Goal: Obtain resource: Obtain resource

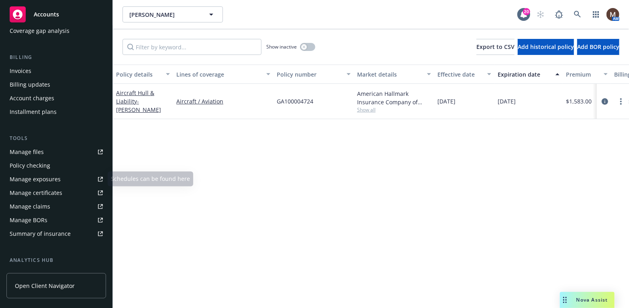
scroll to position [120, 0]
click at [38, 151] on div "Manage files" at bounding box center [27, 151] width 34 height 13
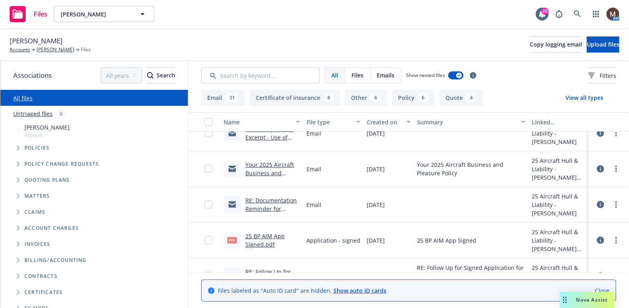
scroll to position [40, 0]
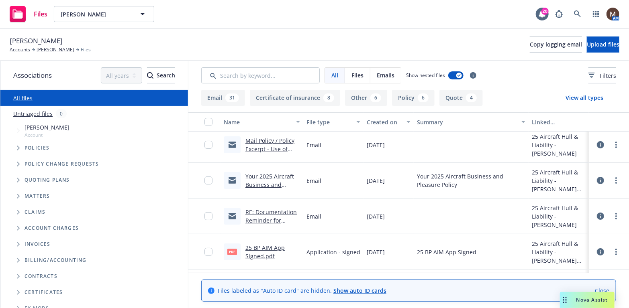
click at [277, 210] on link "RE: Documentation Reminder for [PERSON_NAME] - GA100004724" at bounding box center [270, 224] width 51 height 33
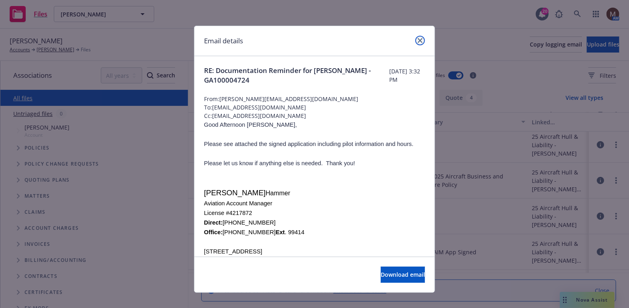
click at [418, 38] on icon "close" at bounding box center [420, 40] width 5 height 5
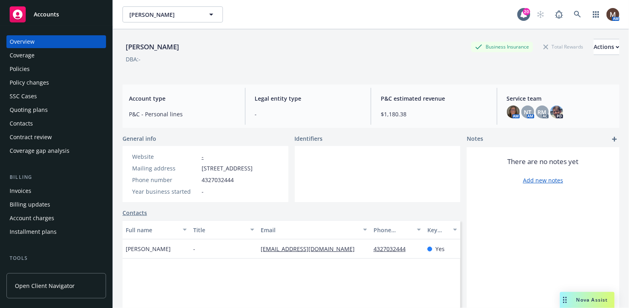
click at [24, 67] on div "Policies" at bounding box center [20, 69] width 20 height 13
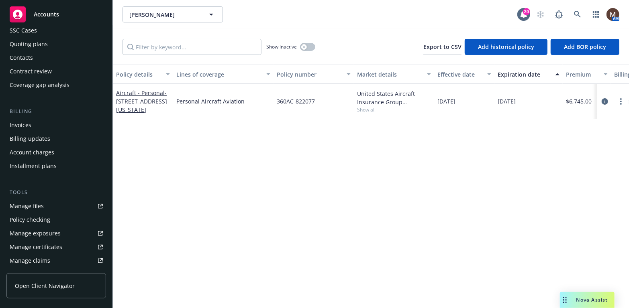
scroll to position [80, 0]
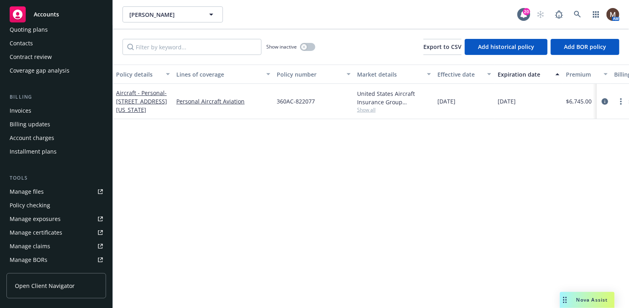
click at [43, 191] on link "Manage files" at bounding box center [56, 192] width 100 height 13
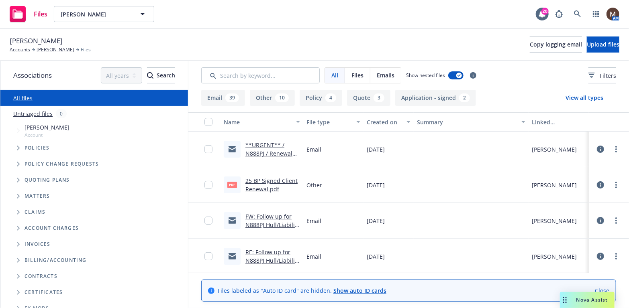
click at [262, 180] on link "25 BP Signed Client Renewal.pdf" at bounding box center [271, 185] width 52 height 16
click at [587, 43] on span "Upload files" at bounding box center [603, 45] width 33 height 8
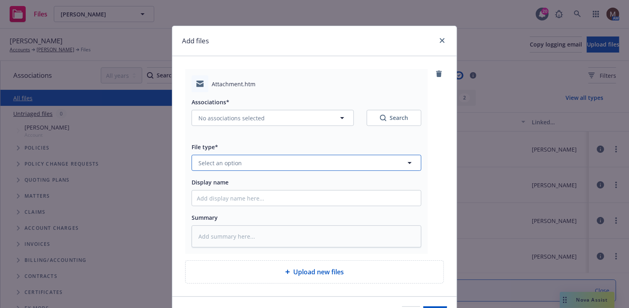
click at [407, 160] on icon "button" at bounding box center [410, 163] width 10 height 10
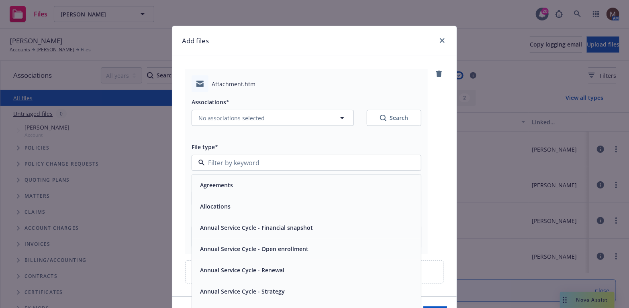
type input "q"
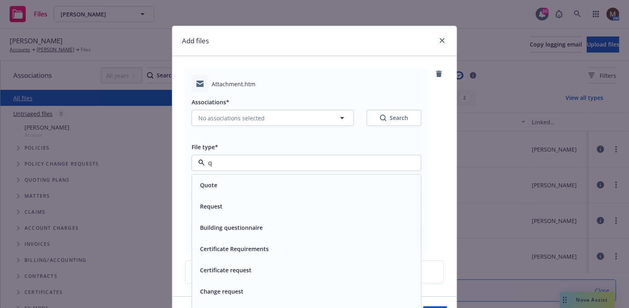
click at [223, 190] on div "Quote" at bounding box center [306, 186] width 219 height 12
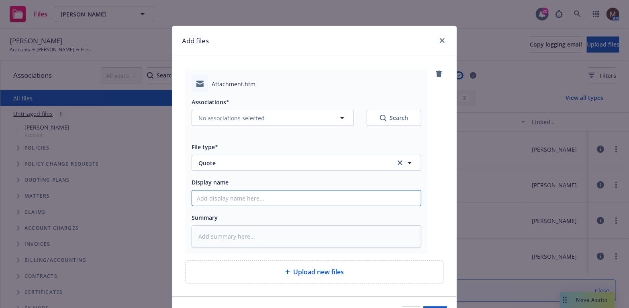
click at [208, 194] on input "Display name" at bounding box center [306, 198] width 229 height 15
type textarea "x"
type input "2"
type textarea "x"
type input "25"
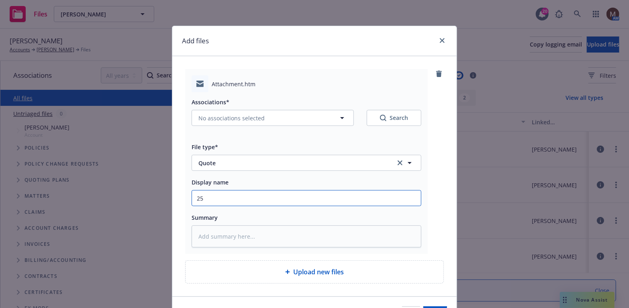
type textarea "x"
type input "25"
type textarea "x"
type input "25 B"
type textarea "x"
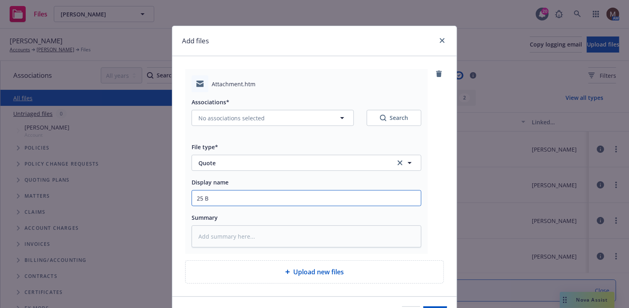
type input "25 BP"
type textarea "x"
type input "25 BP"
type textarea "x"
type input "25 BP -"
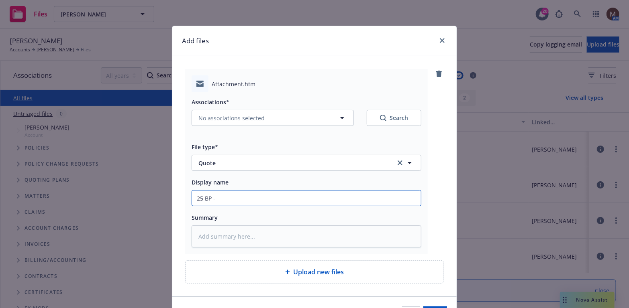
type textarea "x"
type input "25 BP -"
type textarea "x"
type input "25 BP - U"
type textarea "x"
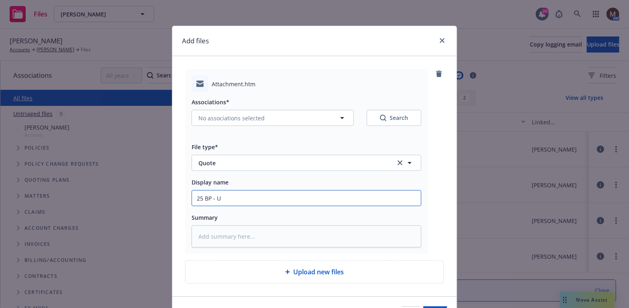
type input "25 BP - US"
type textarea "x"
type input "25 BP - USA"
type textarea "x"
type input "25 BP - USAI"
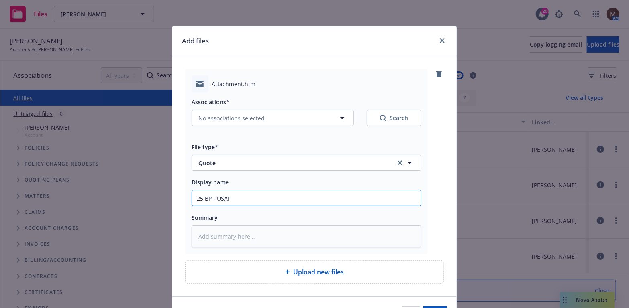
type textarea "x"
type input "25 BP - USAIG"
type textarea "x"
type input "25 BP - USAIG"
type textarea "x"
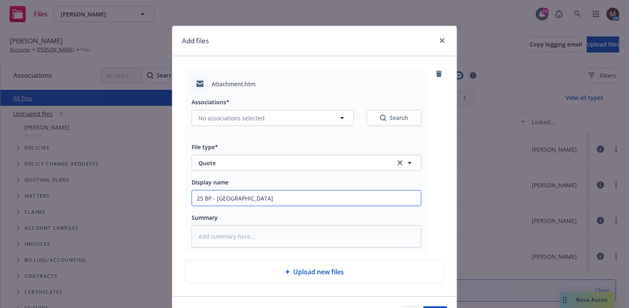
type input "25 BP - USAIG Q"
type textarea "x"
type input "25 BP - USAIG Qu"
type textarea "x"
type input "25 BP - USAIG Quo"
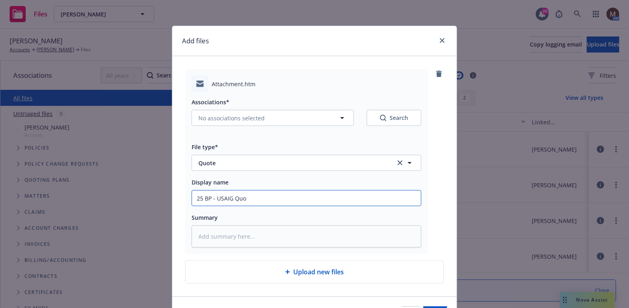
type textarea "x"
type input "25 BP - USAIG Quot"
type textarea "x"
type input "25 BP - USAIG Quote"
type textarea "x"
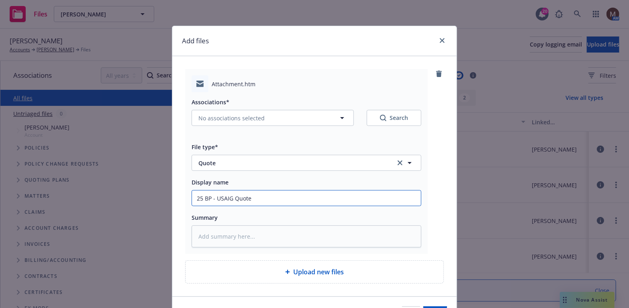
type input "25 BP - USAIG Quote"
type textarea "x"
type input "25 BP - USAIG Quote"
type textarea "x"
type input "25 BP - USAIG Quote"
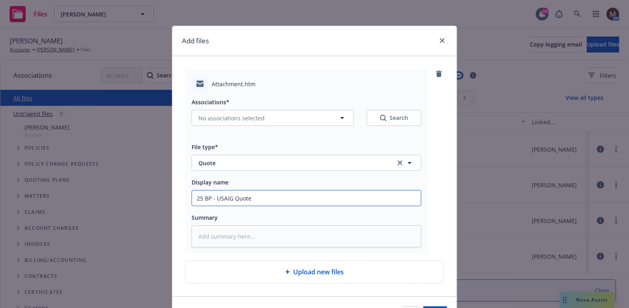
type textarea "x"
type input "25 BP - USAIG Quote ("
type textarea "x"
type input "25 BP - USAIG Quote ($"
type textarea "x"
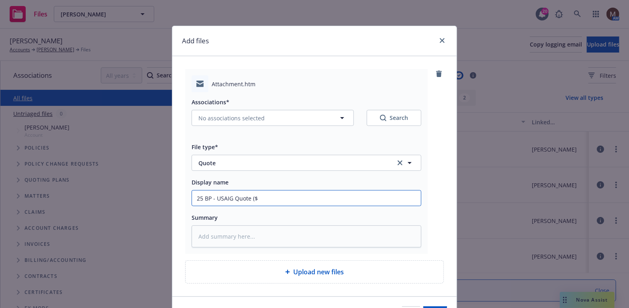
type input "25 BP - USAIG Quote ($2"
type textarea "x"
type input "25 BP - USAIG Quote ($2M"
type textarea "x"
type input "25 BP - USAIG Quote ($2M"
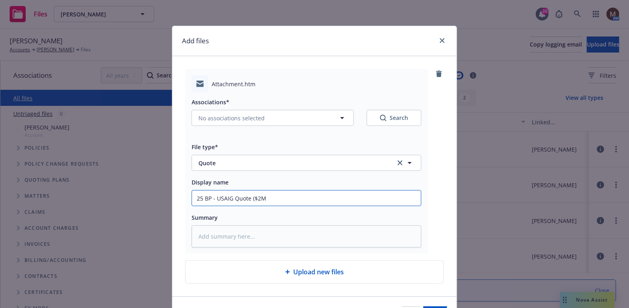
type textarea "x"
type input "25 BP - USAIG Quote ($2M l"
type textarea "x"
type input "25 BP - USAIG Quote ($2M li"
type textarea "x"
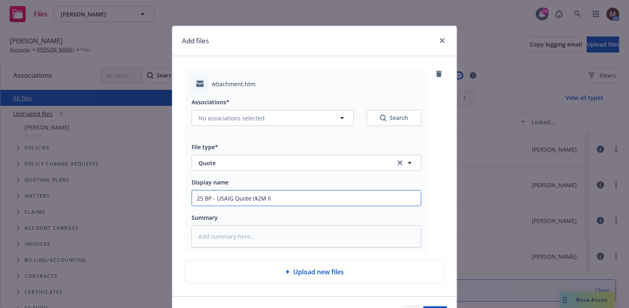
type input "25 BP - USAIG Quote ($2M lia"
type textarea "x"
type input "25 BP - USAIG Quote ($2M liab"
type textarea "x"
type input "25 BP - USAIG Quote ($2M liabs"
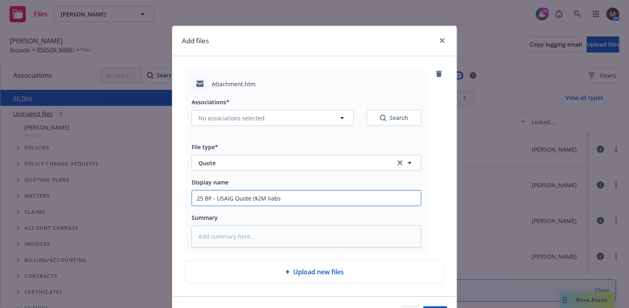
type textarea "x"
drag, startPoint x: 290, startPoint y: 198, endPoint x: 182, endPoint y: 196, distance: 107.3
click at [185, 196] on div "Attachment.htm Associations* No associations selected Search File type* Quote Q…" at bounding box center [306, 161] width 243 height 185
type input "25 BP - USAIG Quote ($2M liabs)"
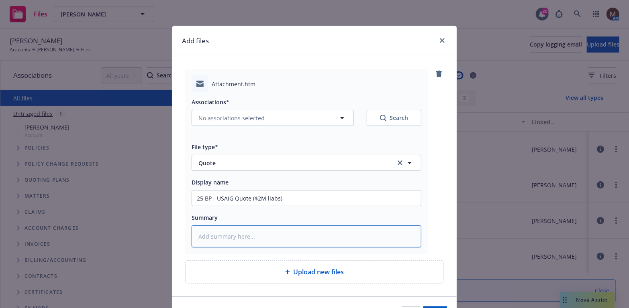
click at [213, 237] on textarea at bounding box center [307, 237] width 230 height 22
paste textarea "25 BP - USAIG Quote ($2M liabs)"
type textarea "x"
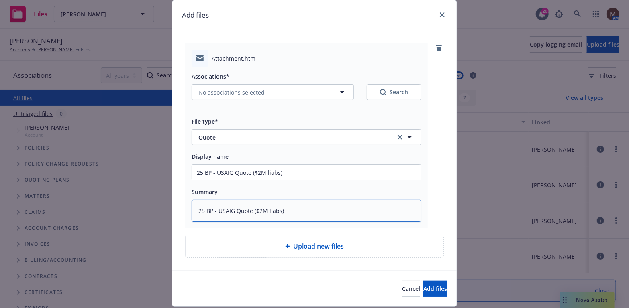
scroll to position [40, 0]
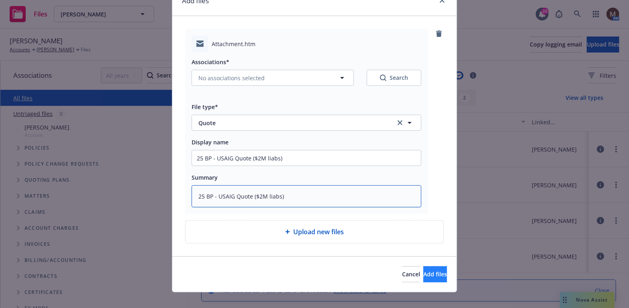
type textarea "25 BP - USAIG Quote ($2M liabs)"
click at [431, 273] on span "Add files" at bounding box center [435, 275] width 24 height 8
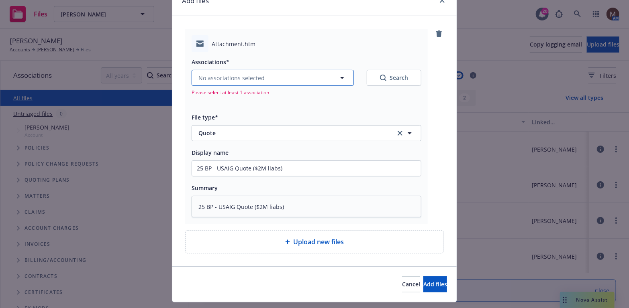
click at [340, 77] on icon "button" at bounding box center [342, 78] width 10 height 10
type textarea "x"
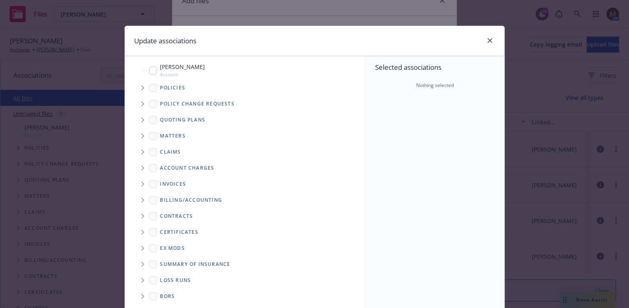
drag, startPoint x: 151, startPoint y: 70, endPoint x: 243, endPoint y: 99, distance: 96.4
click at [151, 69] on input "Tree Example" at bounding box center [153, 71] width 8 height 8
checkbox input "true"
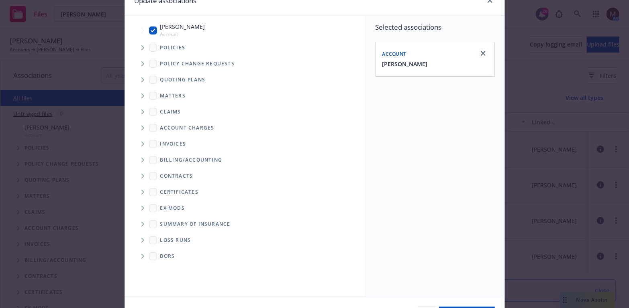
scroll to position [80, 0]
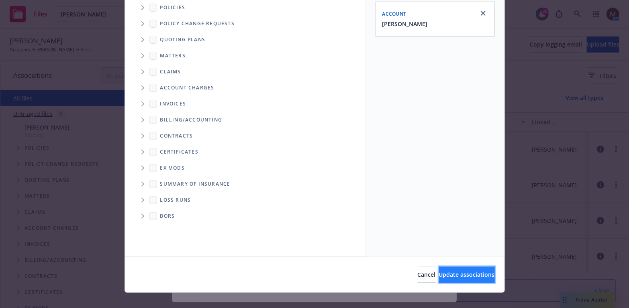
click at [458, 271] on span "Update associations" at bounding box center [467, 275] width 56 height 8
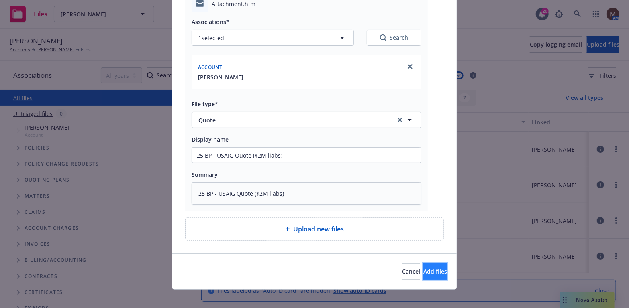
drag, startPoint x: 431, startPoint y: 267, endPoint x: 437, endPoint y: 259, distance: 10.9
click at [431, 268] on span "Add files" at bounding box center [435, 272] width 24 height 8
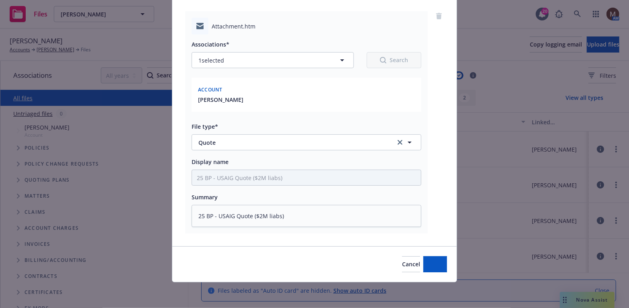
scroll to position [57, 0]
type textarea "x"
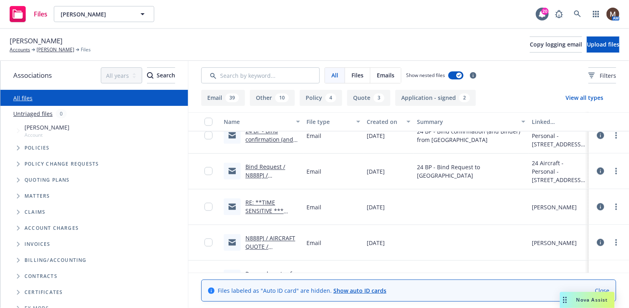
scroll to position [803, 0]
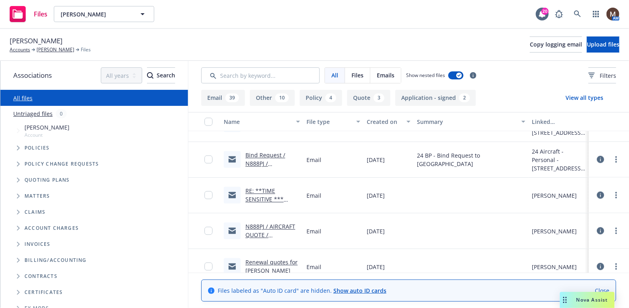
click at [257, 199] on link "RE: **TIME SENSITIVE *** N888PJ / AIRCRAFT QUOTE / Edward G. Patterson" at bounding box center [270, 208] width 50 height 41
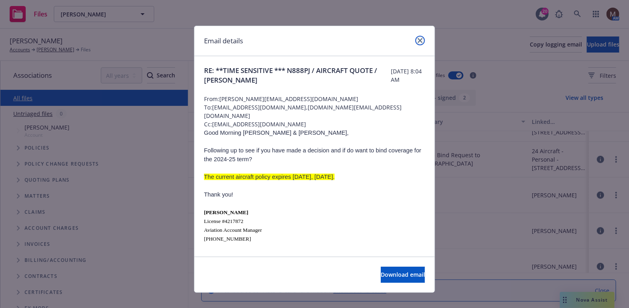
click at [418, 39] on icon "close" at bounding box center [420, 40] width 5 height 5
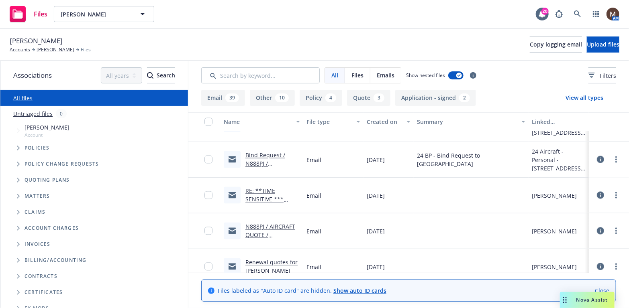
scroll to position [843, 0]
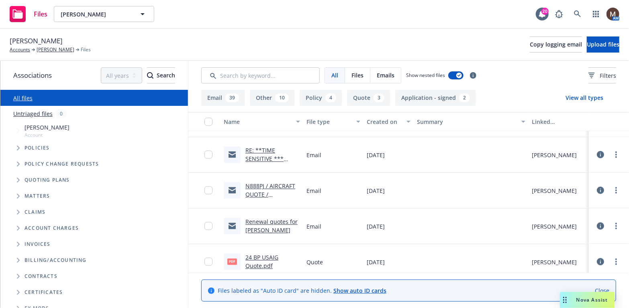
click at [277, 194] on link "N888PJ / AIRCRAFT QUOTE / Edward G. Patterson" at bounding box center [270, 195] width 50 height 24
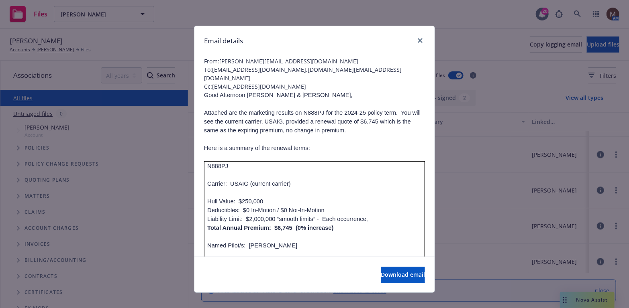
scroll to position [40, 0]
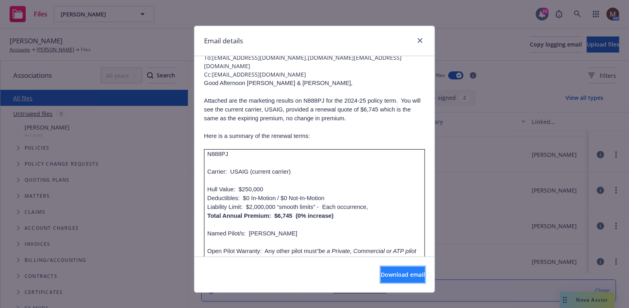
click at [393, 272] on span "Download email" at bounding box center [403, 275] width 44 height 8
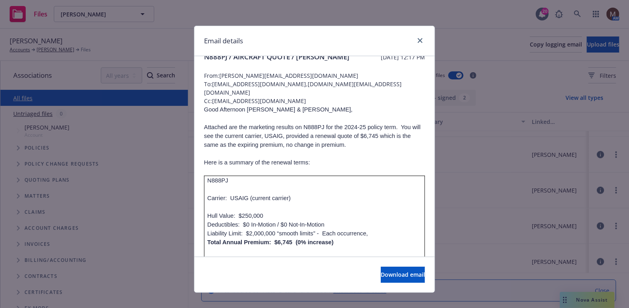
scroll to position [0, 0]
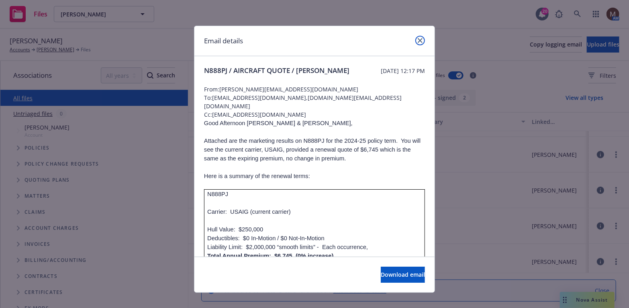
click at [418, 39] on icon "close" at bounding box center [420, 40] width 5 height 5
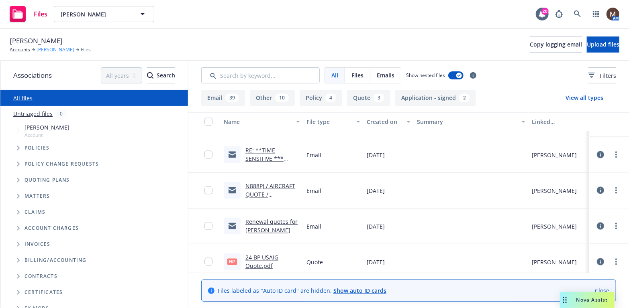
click at [66, 49] on link "Edward G. Patterson" at bounding box center [56, 49] width 38 height 7
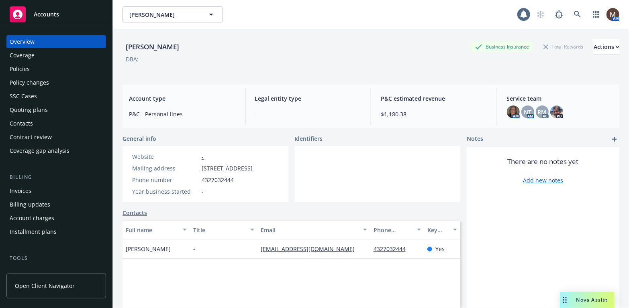
click at [27, 68] on div "Policies" at bounding box center [20, 69] width 20 height 13
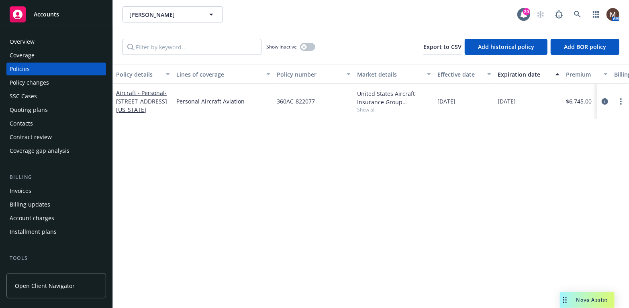
click at [392, 185] on div "Policy details Lines of coverage Policy number Market details Effective date Ex…" at bounding box center [371, 187] width 516 height 244
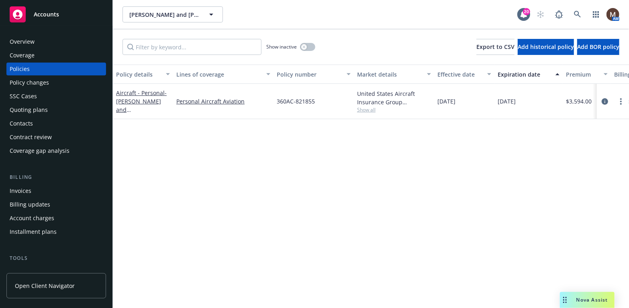
scroll to position [40, 0]
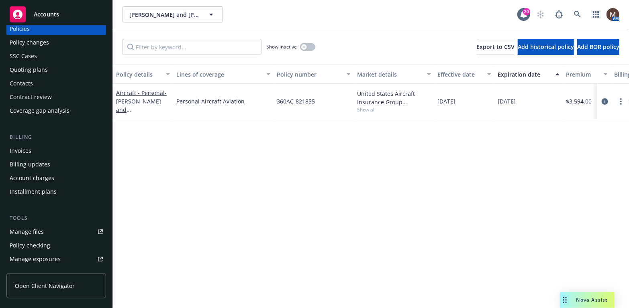
click at [37, 230] on div "Manage files" at bounding box center [27, 232] width 34 height 13
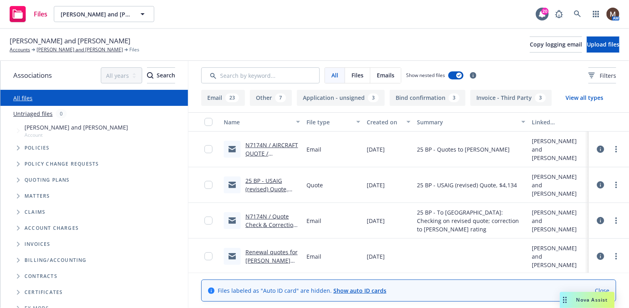
click at [265, 178] on link "25 BP - USAIG (revised) Quote, $4,134.htm" at bounding box center [266, 189] width 43 height 24
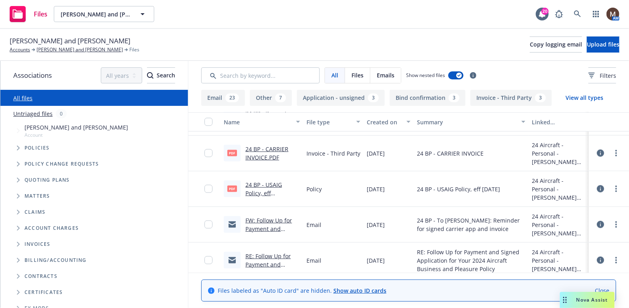
scroll to position [522, 0]
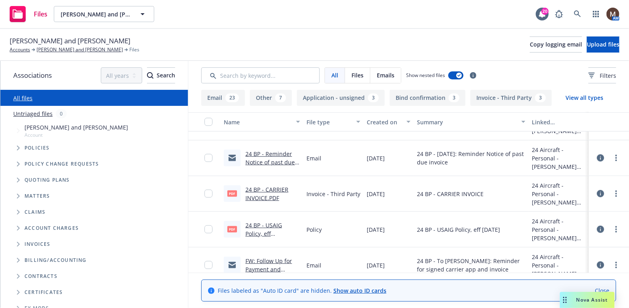
click at [272, 223] on link "24 BP - USAIG Policy, eff [DATE].pdf" at bounding box center [263, 234] width 37 height 24
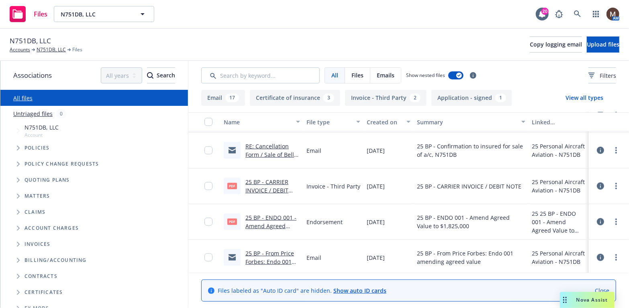
scroll to position [402, 0]
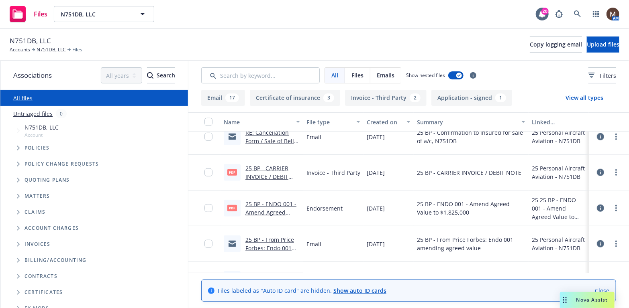
click at [274, 165] on link "25 BP - CARRIER INVOICE / DEBIT NOTE.pdf" at bounding box center [266, 177] width 43 height 24
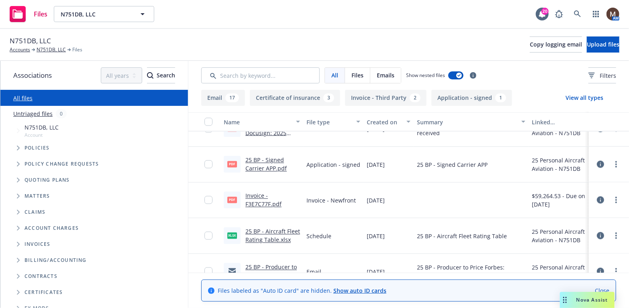
scroll to position [803, 0]
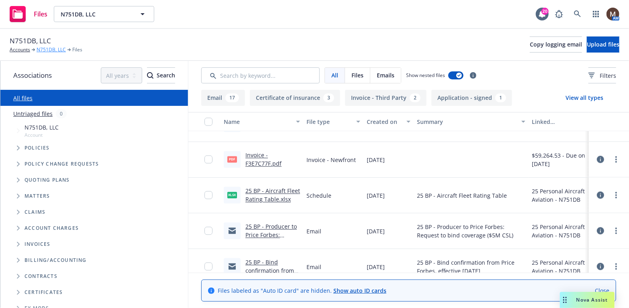
click at [52, 48] on link "N751DB, LLC" at bounding box center [51, 49] width 29 height 7
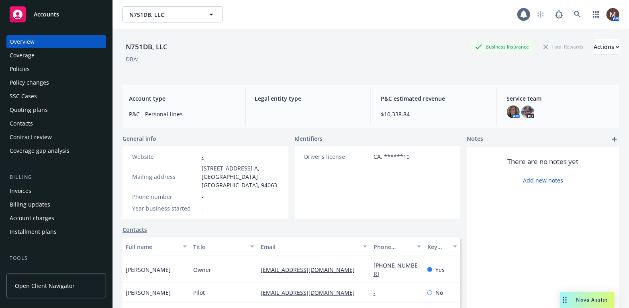
click at [24, 66] on div "Policies" at bounding box center [20, 69] width 20 height 13
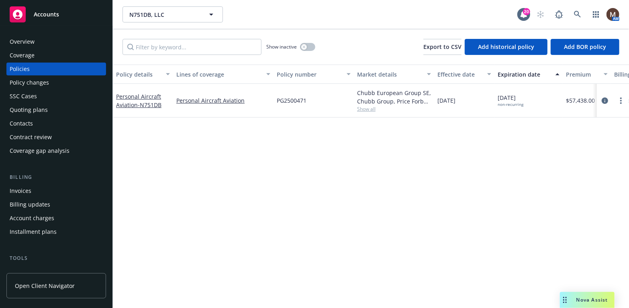
scroll to position [40, 0]
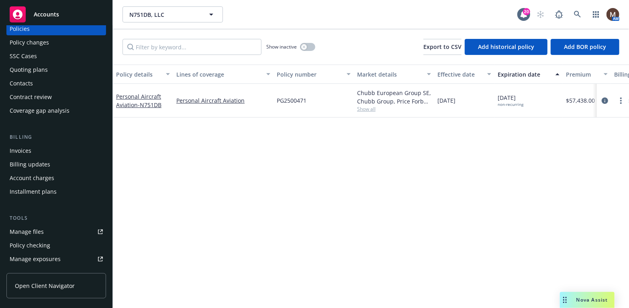
click at [41, 230] on div "Manage files" at bounding box center [27, 232] width 34 height 13
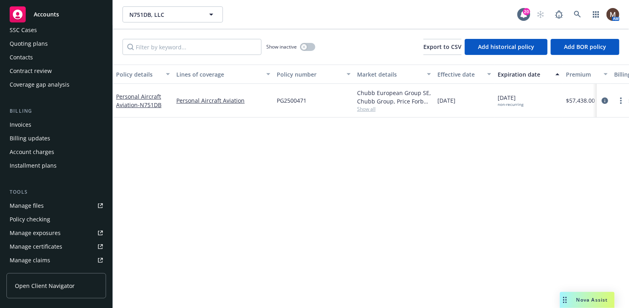
scroll to position [80, 0]
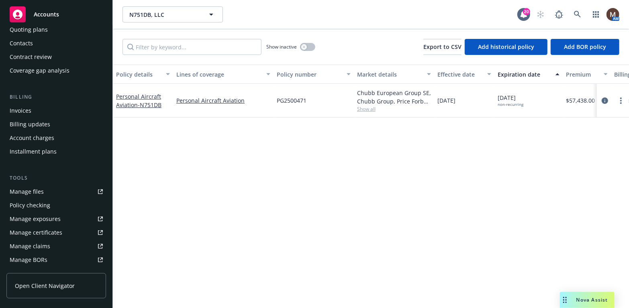
click at [35, 192] on div "Manage files" at bounding box center [27, 192] width 34 height 13
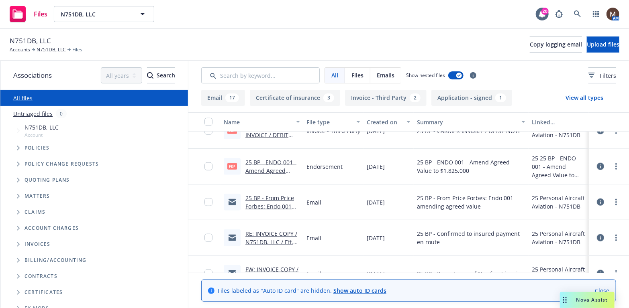
scroll to position [442, 0]
click at [270, 233] on link "RE: INVOICE COPY / N751DB, LLC / Eff. [DATE]" at bounding box center [271, 243] width 52 height 24
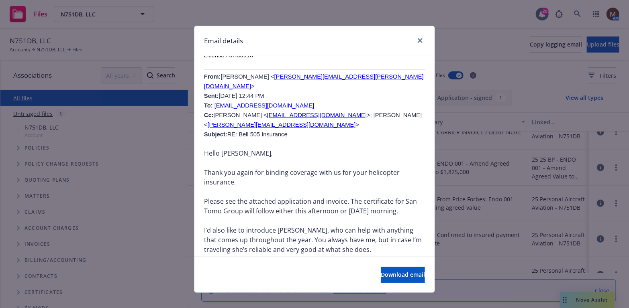
scroll to position [924, 0]
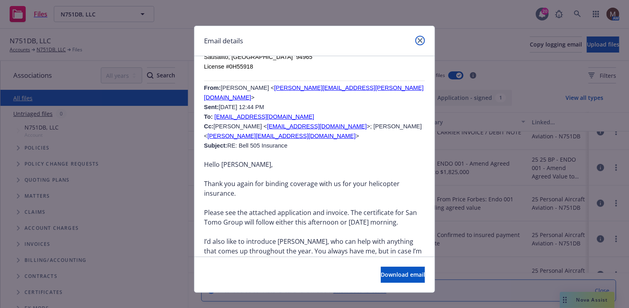
click at [420, 37] on link "close" at bounding box center [420, 41] width 10 height 10
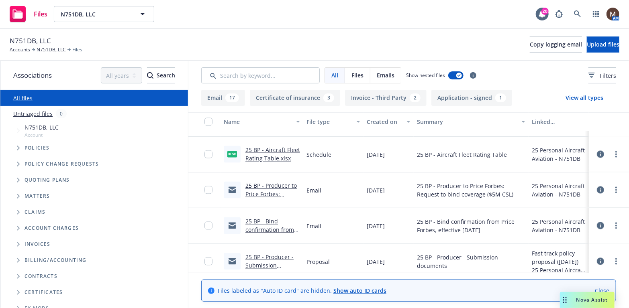
scroll to position [884, 0]
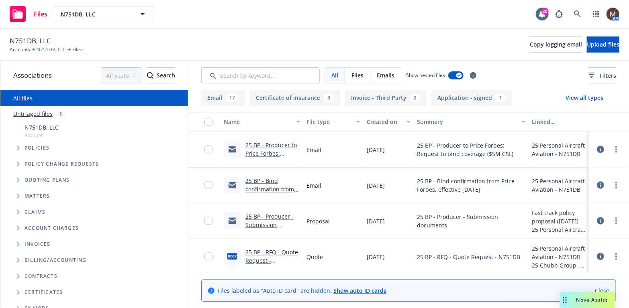
click at [48, 49] on link "N751DB, LLC" at bounding box center [51, 49] width 29 height 7
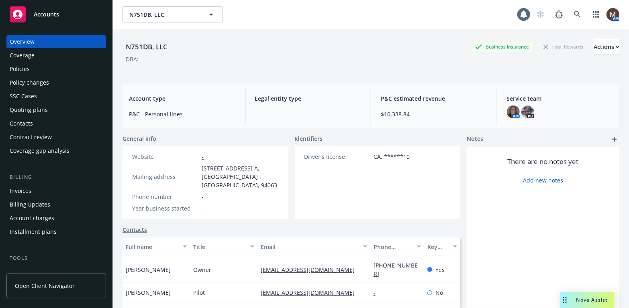
click at [35, 68] on div "Policies" at bounding box center [56, 69] width 93 height 13
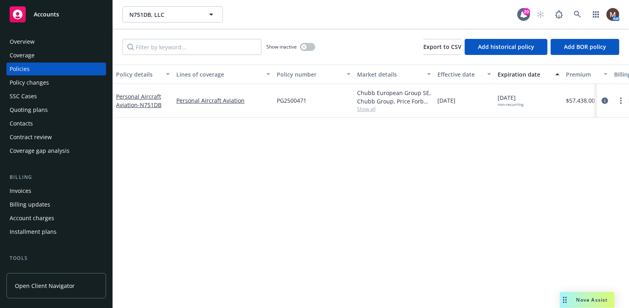
click at [43, 83] on div "Policy changes" at bounding box center [29, 82] width 39 height 13
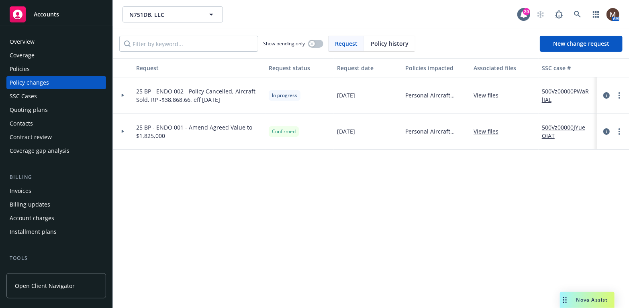
click at [24, 69] on div "Policies" at bounding box center [20, 69] width 20 height 13
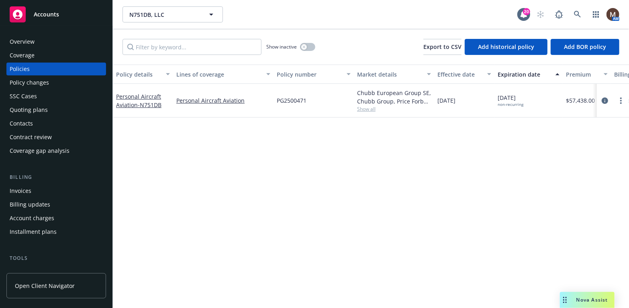
click at [41, 80] on div "Policy changes" at bounding box center [29, 82] width 39 height 13
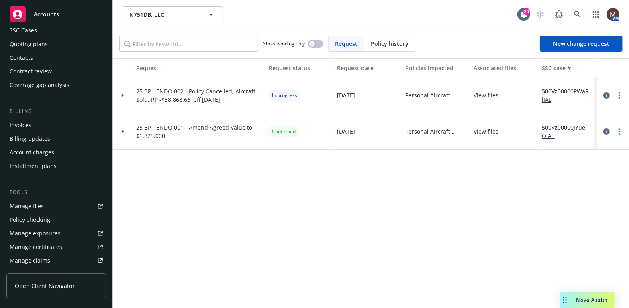
scroll to position [80, 0]
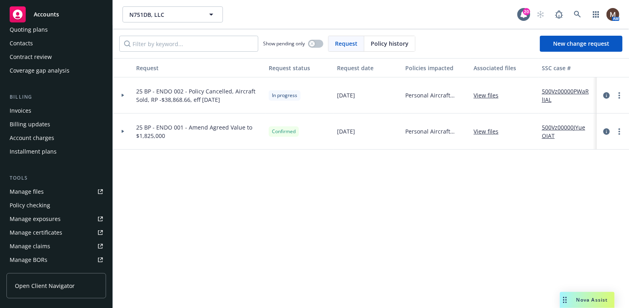
click at [31, 189] on div "Manage files" at bounding box center [27, 192] width 34 height 13
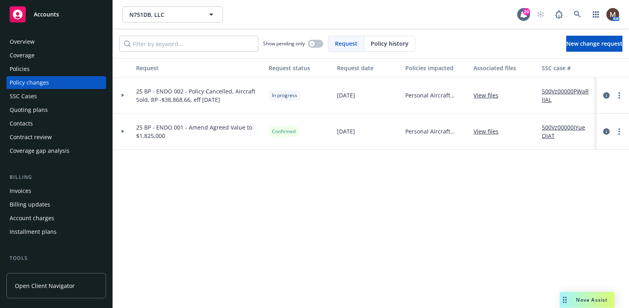
scroll to position [80, 0]
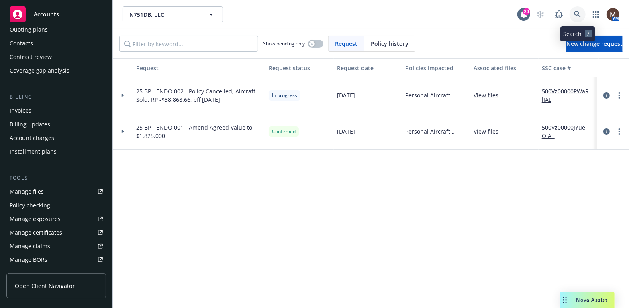
click at [579, 12] on icon at bounding box center [577, 14] width 7 height 7
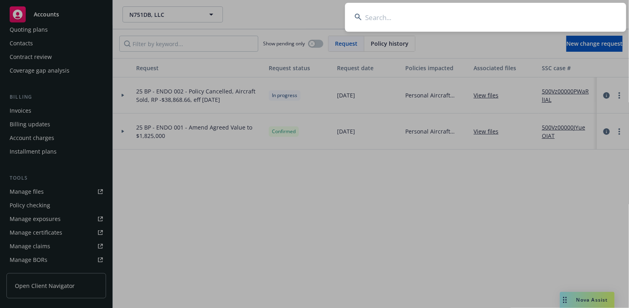
click at [370, 14] on input at bounding box center [485, 17] width 281 height 29
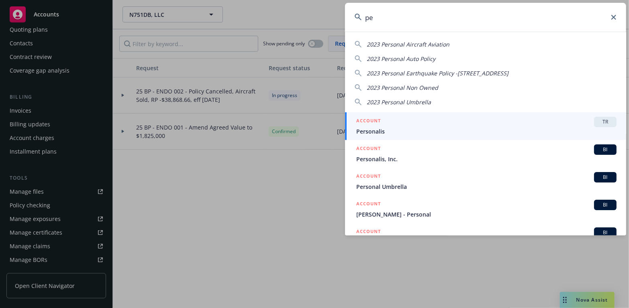
type input "p"
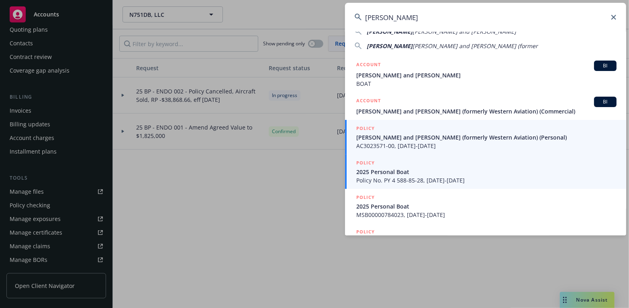
scroll to position [40, 0]
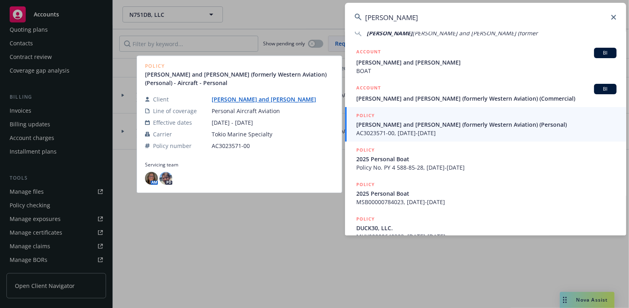
type input "[PERSON_NAME]"
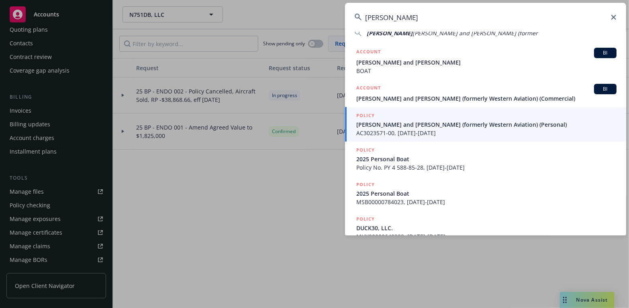
drag, startPoint x: 387, startPoint y: 123, endPoint x: 380, endPoint y: 123, distance: 7.2
click at [387, 123] on span "[PERSON_NAME] and [PERSON_NAME] (formerly Western Aviation) (Personal)" at bounding box center [486, 124] width 260 height 8
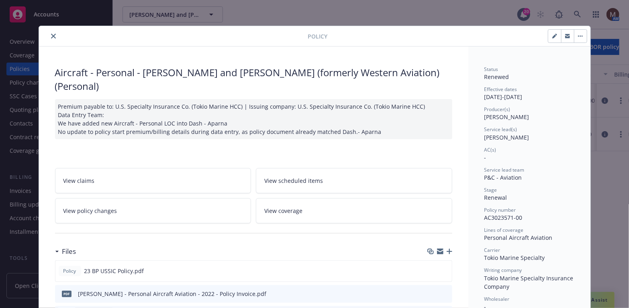
click at [51, 34] on icon "close" at bounding box center [53, 36] width 5 height 5
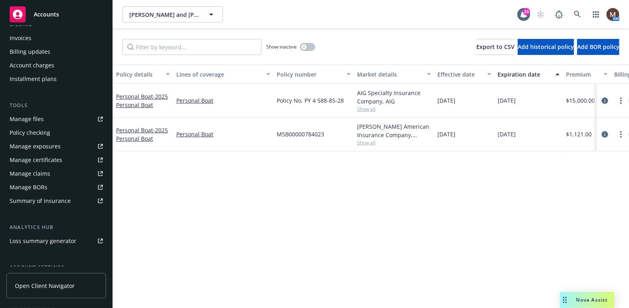
scroll to position [193, 0]
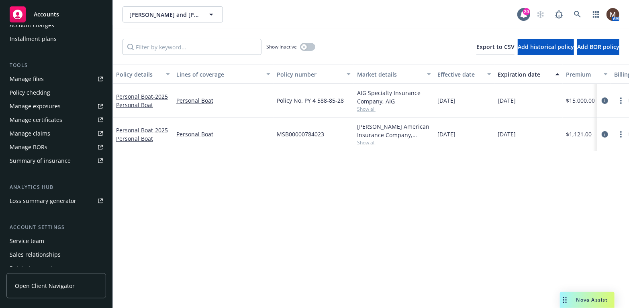
click at [31, 78] on div "Manage files" at bounding box center [27, 79] width 34 height 13
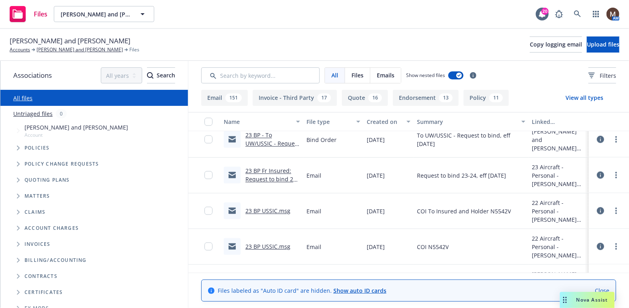
scroll to position [8801, 0]
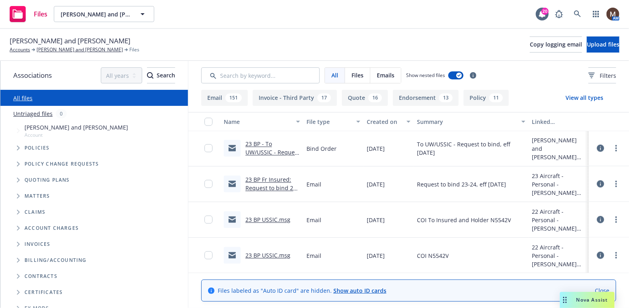
click at [275, 217] on link "23 BP USSIC.msg" at bounding box center [267, 220] width 45 height 8
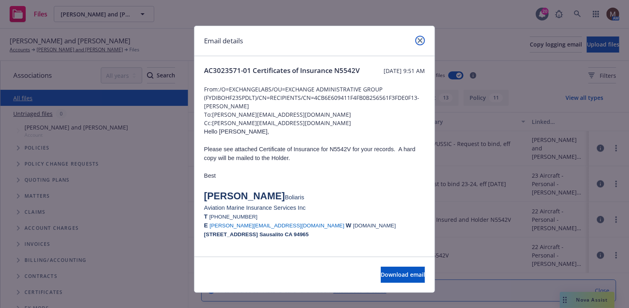
click at [418, 39] on icon "close" at bounding box center [420, 40] width 5 height 5
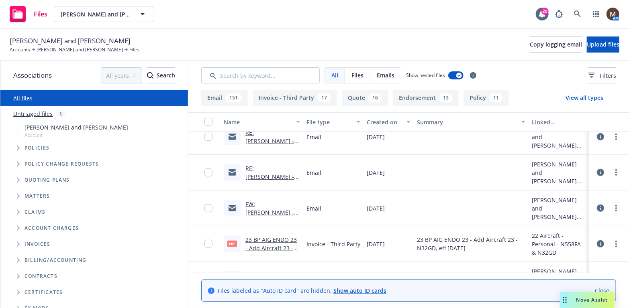
scroll to position [8239, 0]
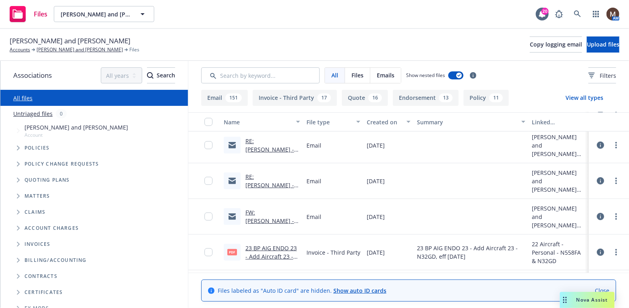
click at [282, 213] on link "FW: [PERSON_NAME] - New Airbus AS350" at bounding box center [269, 221] width 49 height 24
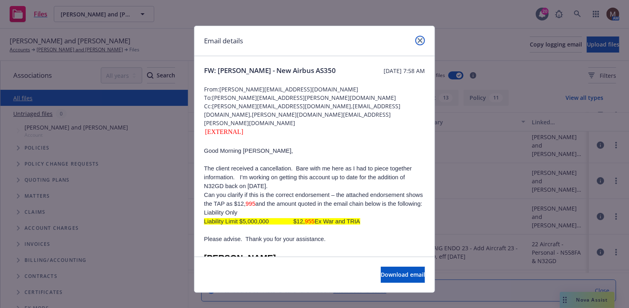
click at [418, 39] on icon "close" at bounding box center [420, 40] width 5 height 5
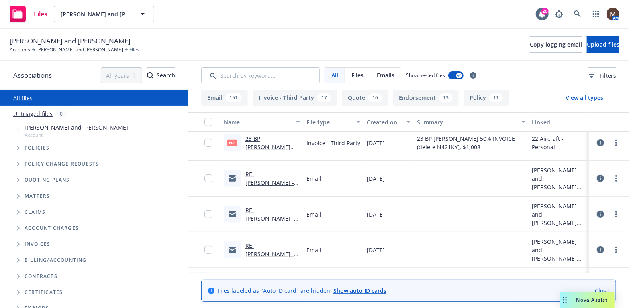
scroll to position [8159, 0]
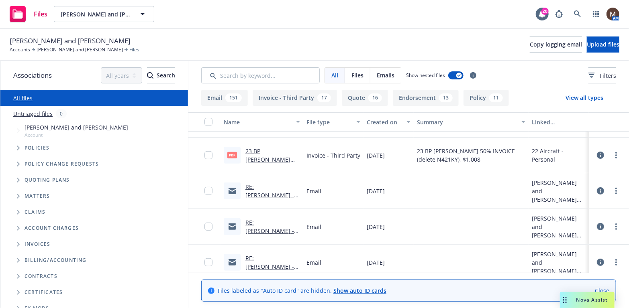
click at [278, 220] on link "RE: [PERSON_NAME] - New Airbus AS350" at bounding box center [269, 231] width 49 height 24
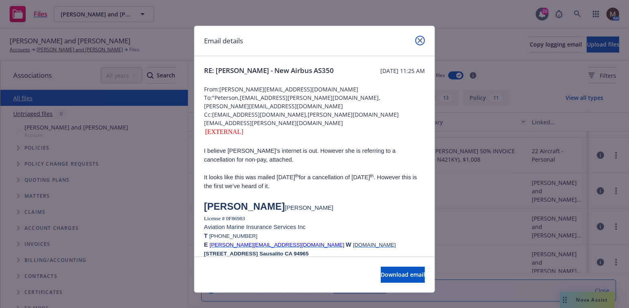
click at [418, 39] on icon "close" at bounding box center [420, 40] width 5 height 5
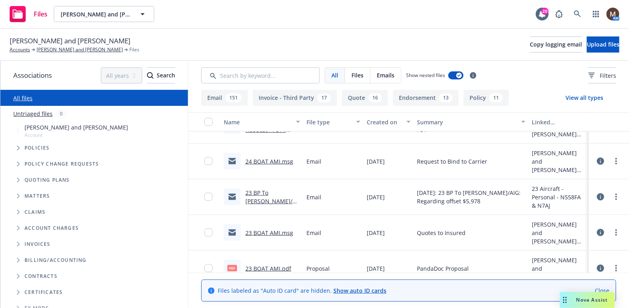
scroll to position [5348, 0]
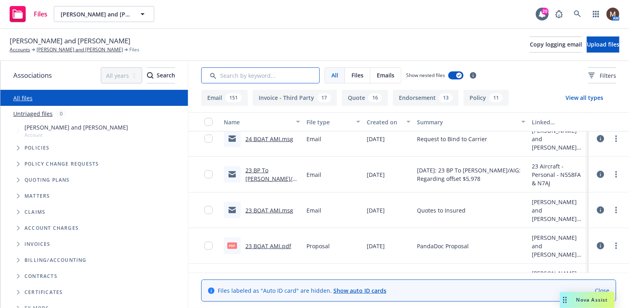
click at [220, 76] on input "Search by keyword..." at bounding box center [260, 75] width 118 height 16
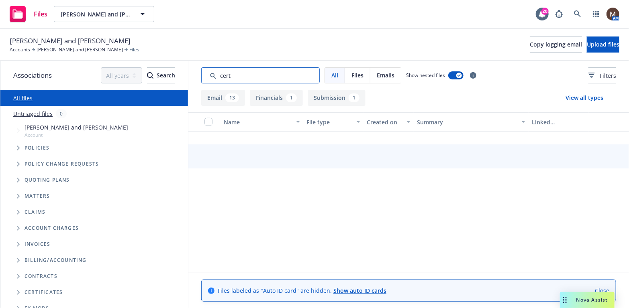
scroll to position [389, 0]
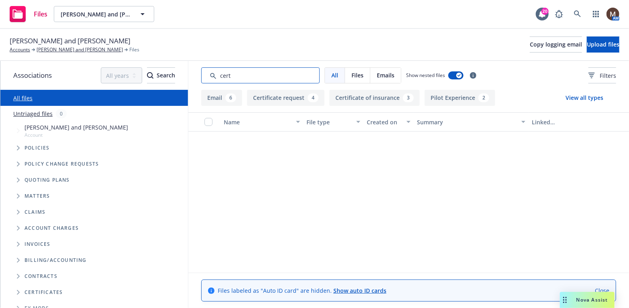
click at [228, 78] on input "Search by keyword..." at bounding box center [260, 75] width 118 height 16
drag, startPoint x: 228, startPoint y: 78, endPoint x: 210, endPoint y: 79, distance: 18.1
click at [210, 76] on input "Search by keyword..." at bounding box center [260, 75] width 118 height 16
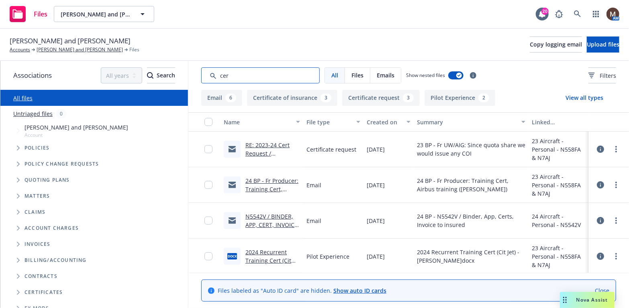
type input "cer"
click at [273, 216] on link "N5542V / BINDER, APP, CERT, INVOICE / [PERSON_NAME] / [DATE]" at bounding box center [271, 229] width 52 height 33
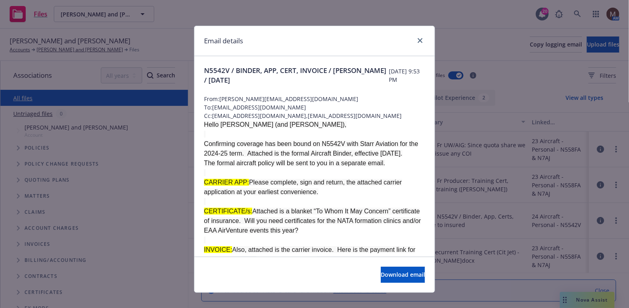
scroll to position [40, 0]
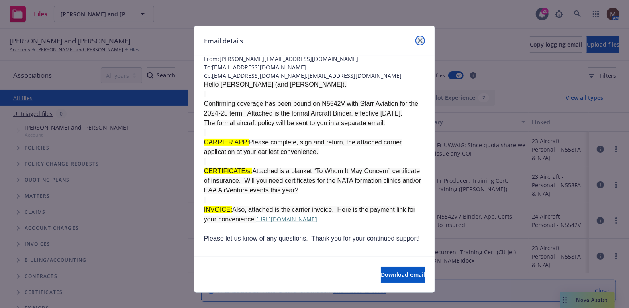
click at [418, 39] on icon "close" at bounding box center [420, 40] width 5 height 5
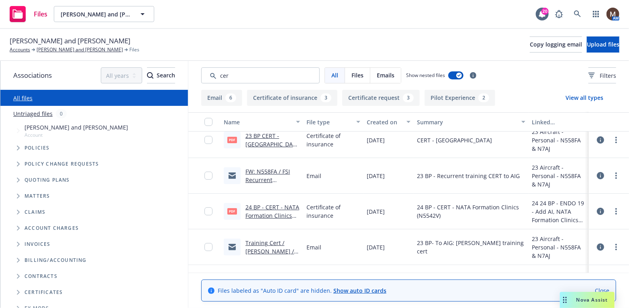
scroll to position [120, 0]
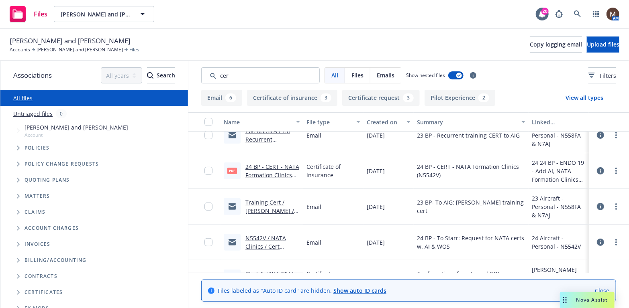
click at [292, 96] on button "Certificate of insurance 3" at bounding box center [292, 98] width 90 height 16
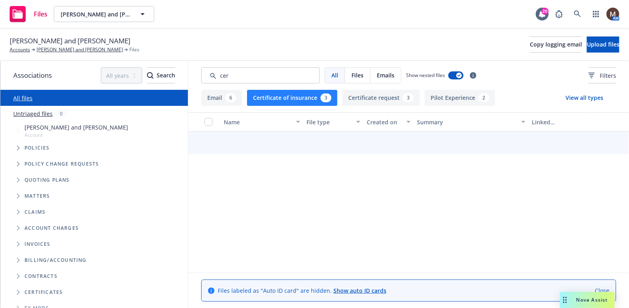
scroll to position [0, 0]
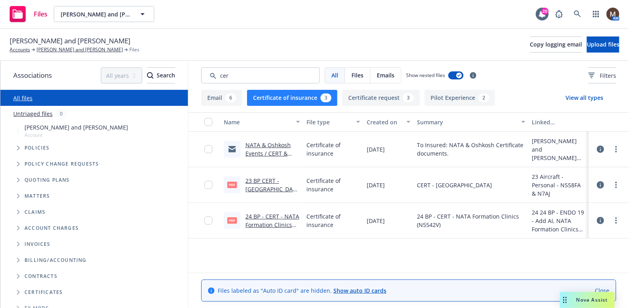
click at [288, 180] on link "23 BP CERT - [GEOGRAPHIC_DATA] .pdf" at bounding box center [272, 189] width 54 height 24
